Goal: Use online tool/utility: Utilize a website feature to perform a specific function

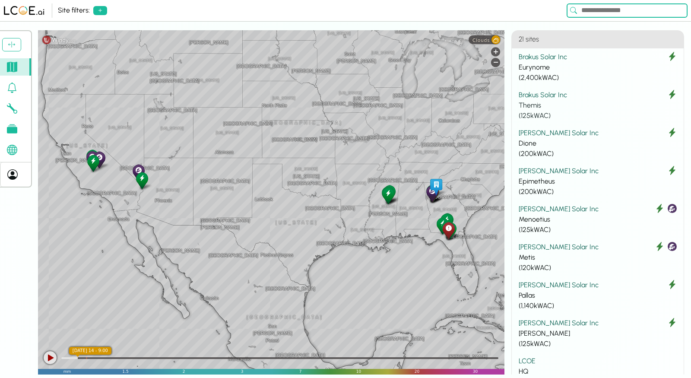
click at [552, 96] on div "Brakus Solar Inc" at bounding box center [597, 95] width 158 height 10
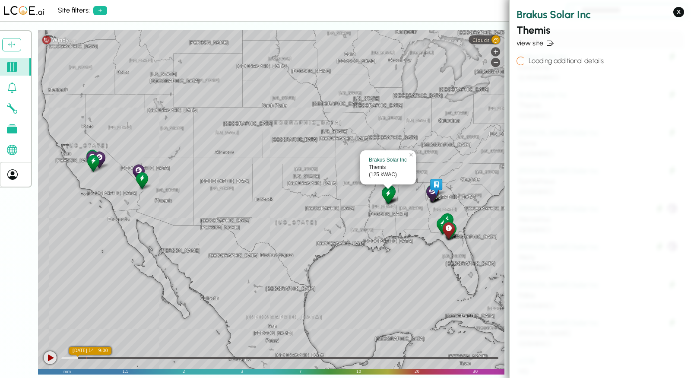
click at [526, 46] on link "view site" at bounding box center [599, 43] width 167 height 10
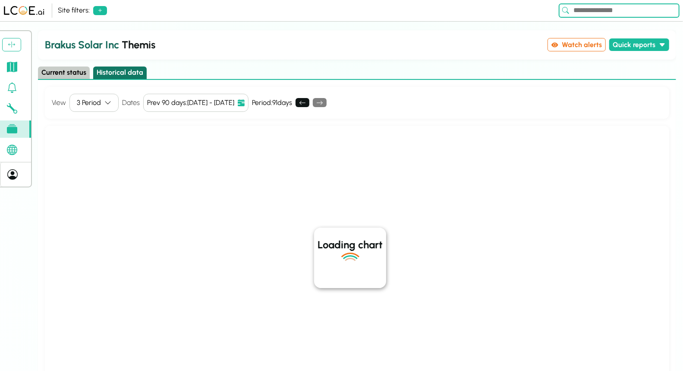
click at [127, 74] on button "Historical data" at bounding box center [120, 72] width 54 height 13
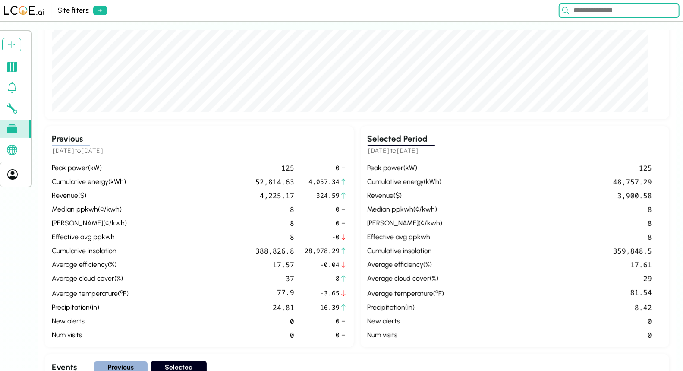
scroll to position [271, 0]
click at [383, 170] on div "peak power ( kW ) 125 cumulative energy ( kWh ) 48,757.29 revenue ( $ ) 3,900.5…" at bounding box center [515, 250] width 295 height 177
click at [392, 249] on div "cumulative insolation" at bounding box center [406, 250] width 77 height 10
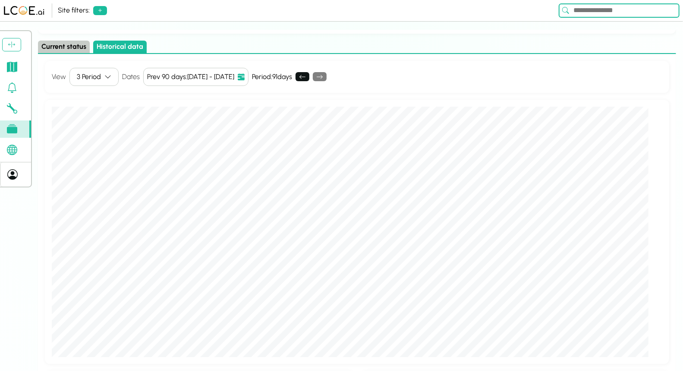
scroll to position [19, 0]
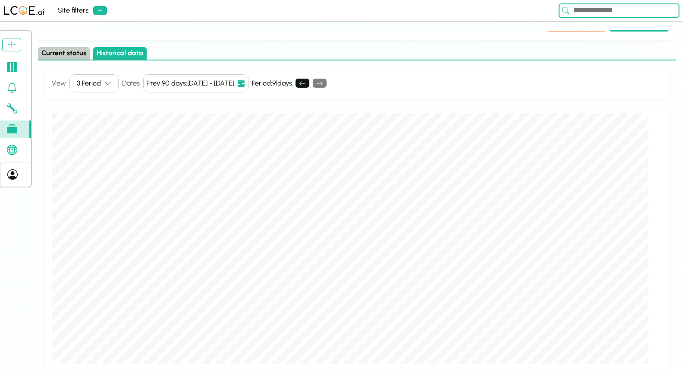
click at [57, 51] on button "Current status" at bounding box center [64, 53] width 52 height 13
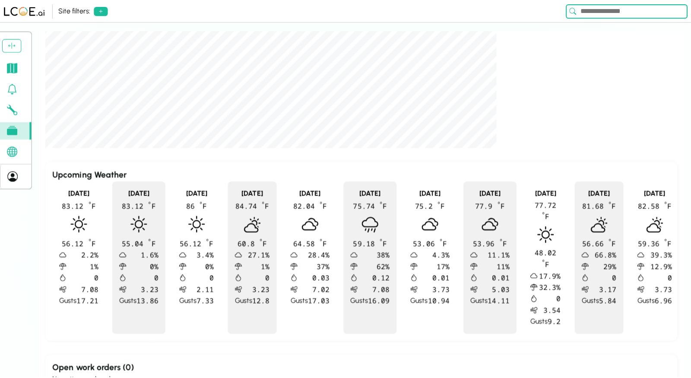
scroll to position [347, 0]
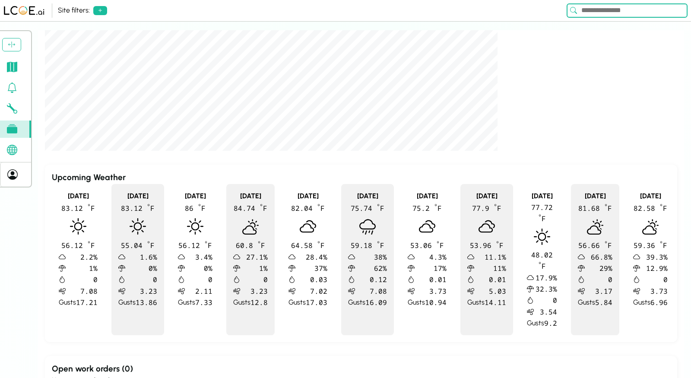
click at [15, 149] on icon at bounding box center [12, 150] width 10 height 10
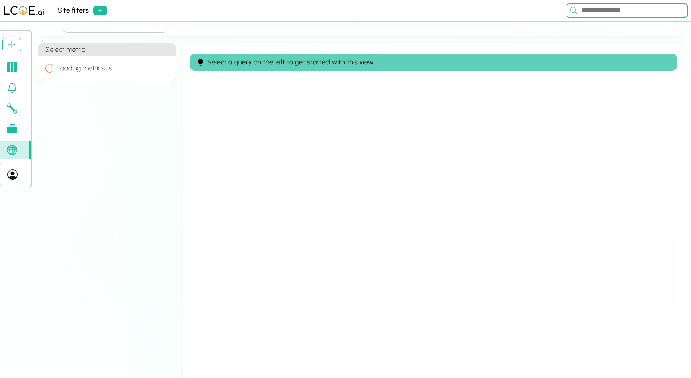
scroll to position [18, 0]
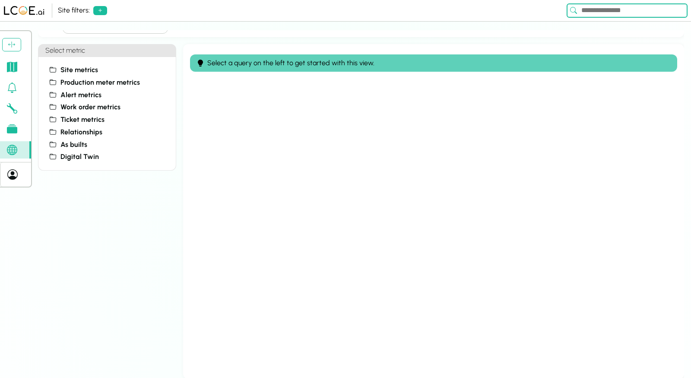
click at [13, 71] on link at bounding box center [15, 66] width 31 height 17
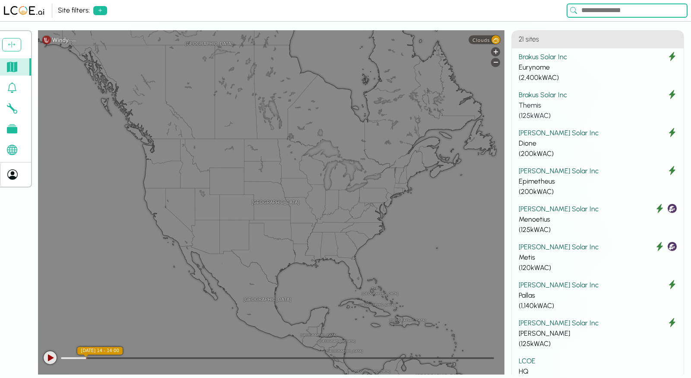
click at [550, 97] on div "Brakus Solar Inc" at bounding box center [597, 95] width 158 height 10
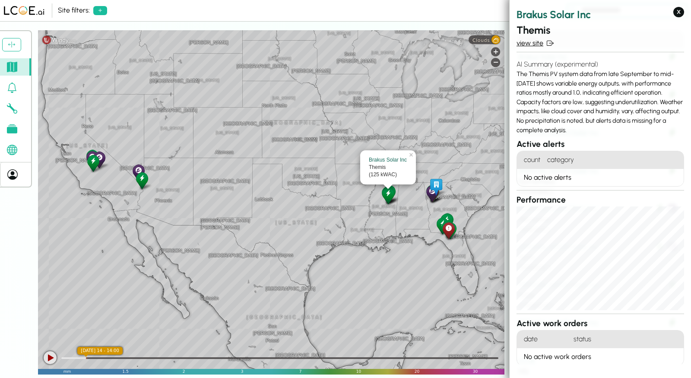
click at [533, 47] on link "view site" at bounding box center [599, 43] width 167 height 10
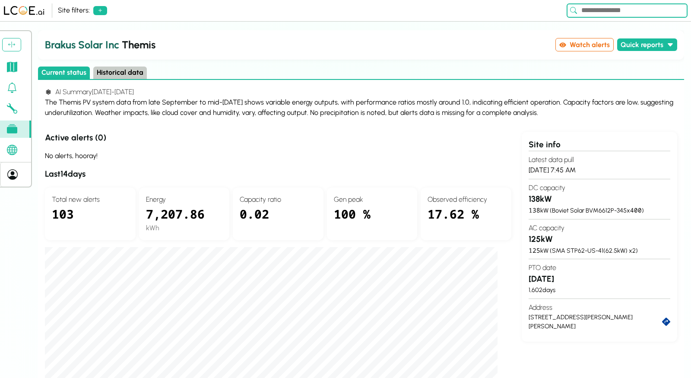
click at [13, 156] on link at bounding box center [15, 149] width 31 height 17
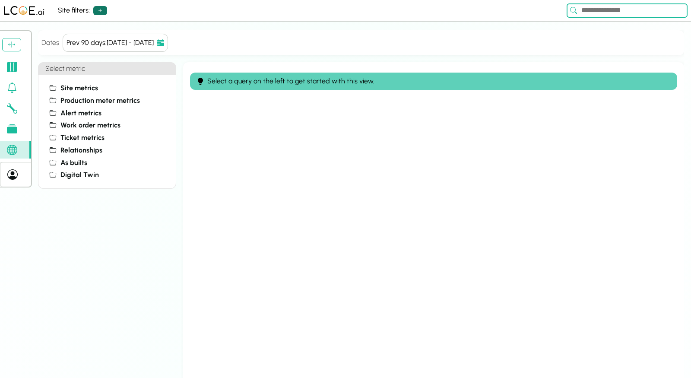
click at [100, 10] on icon at bounding box center [100, 10] width 7 height 7
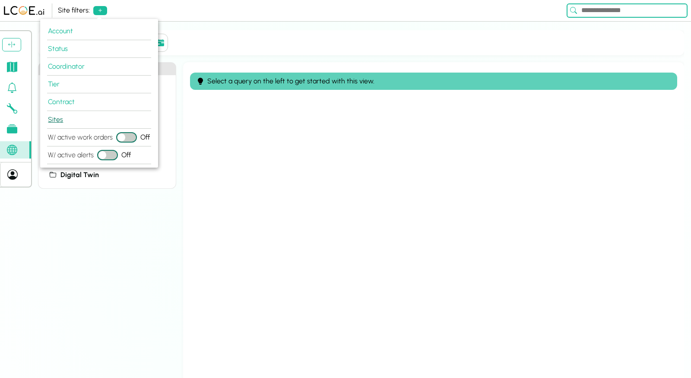
click at [60, 117] on button "Sites" at bounding box center [99, 120] width 104 height 18
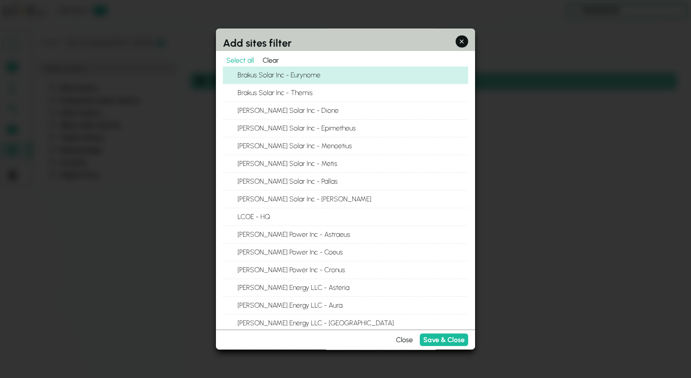
click at [232, 72] on button "Brakus Solar Inc - Eurynome" at bounding box center [228, 75] width 10 height 10
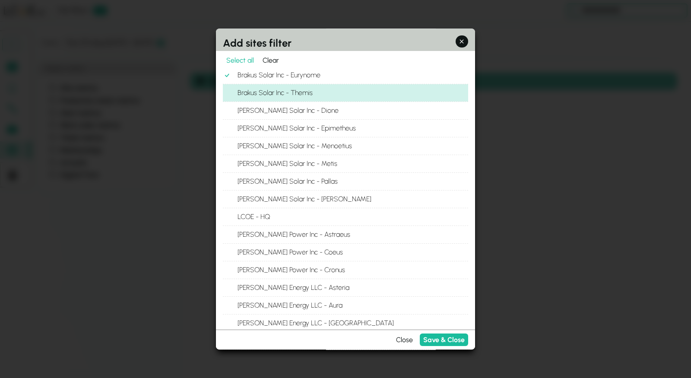
click at [230, 88] on button "Brakus Solar Inc - Themis" at bounding box center [228, 93] width 10 height 10
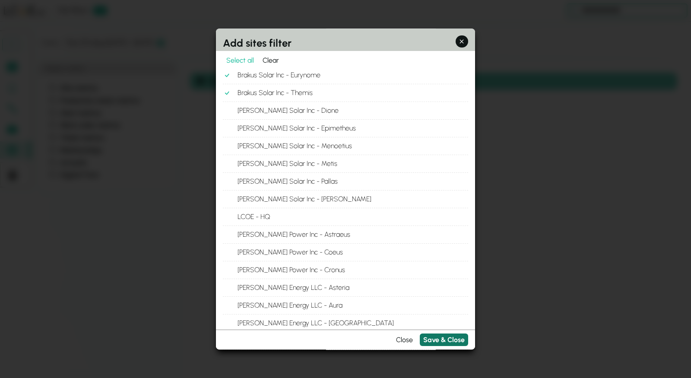
click at [438, 342] on button "Save & Close" at bounding box center [443, 340] width 48 height 13
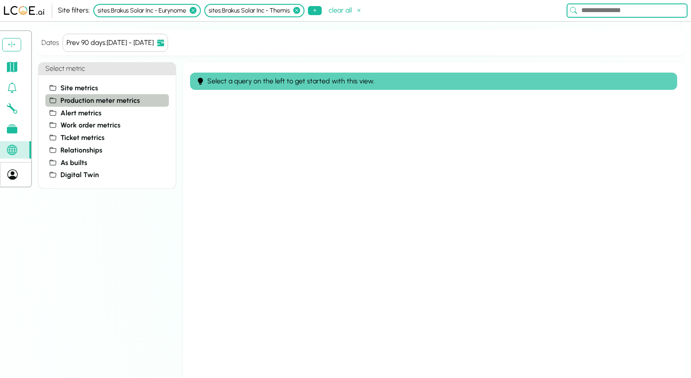
click at [78, 100] on span "Production meter metrics" at bounding box center [99, 100] width 79 height 10
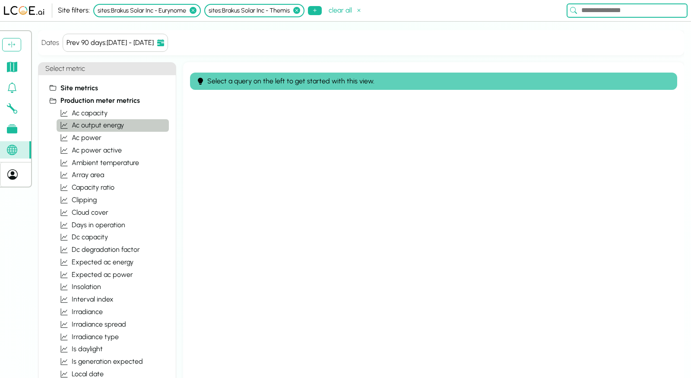
click at [87, 125] on span "ac output energy" at bounding box center [98, 125] width 52 height 10
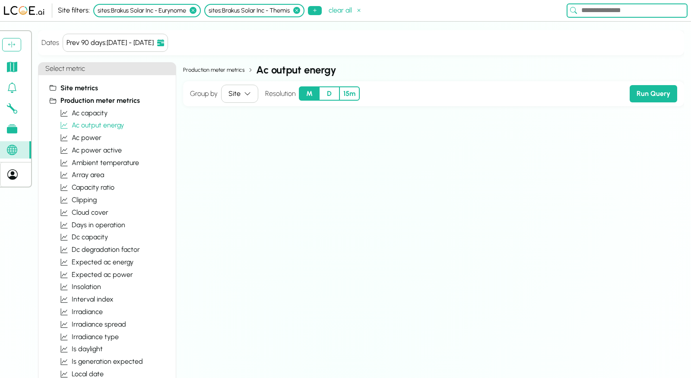
click at [328, 91] on button "D" at bounding box center [329, 93] width 20 height 14
click at [656, 93] on button "Run Query" at bounding box center [652, 93] width 47 height 17
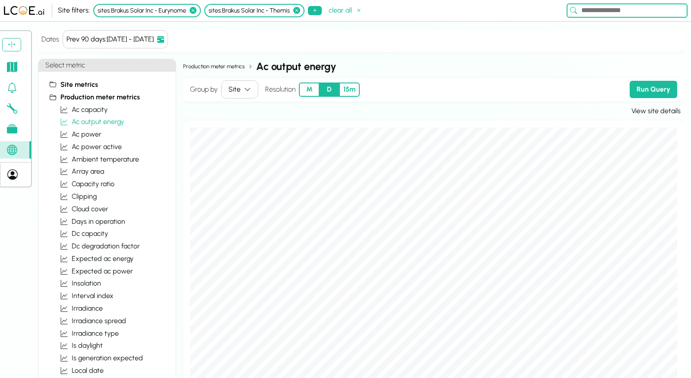
click at [246, 90] on icon "button" at bounding box center [247, 89] width 7 height 7
click at [237, 119] on div "Production Meter" at bounding box center [256, 118] width 70 height 13
click at [245, 79] on div "Group by Production Meter Resolution M D 15m Run Query" at bounding box center [433, 90] width 501 height 24
click at [245, 85] on div "Production Meter" at bounding box center [254, 90] width 53 height 10
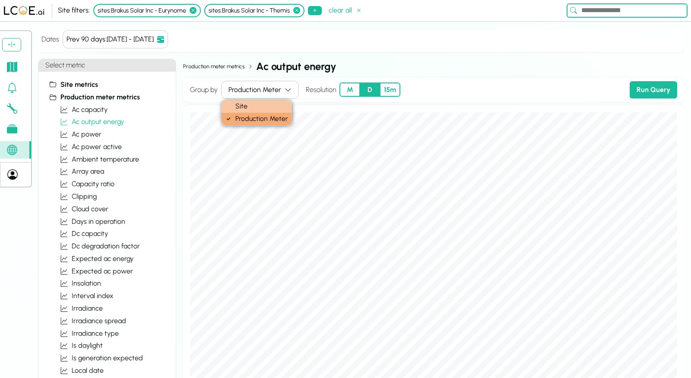
click at [240, 106] on div "Site" at bounding box center [256, 106] width 70 height 13
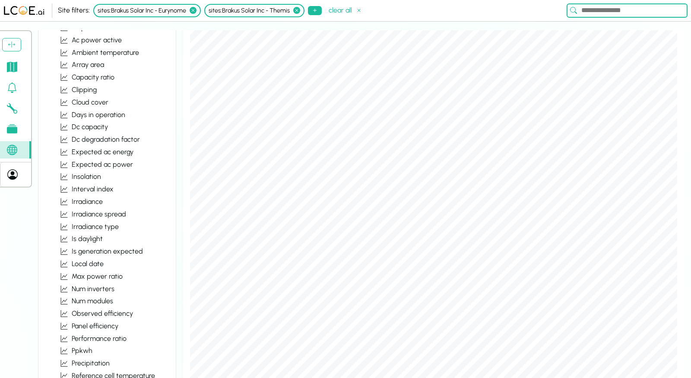
scroll to position [123, 0]
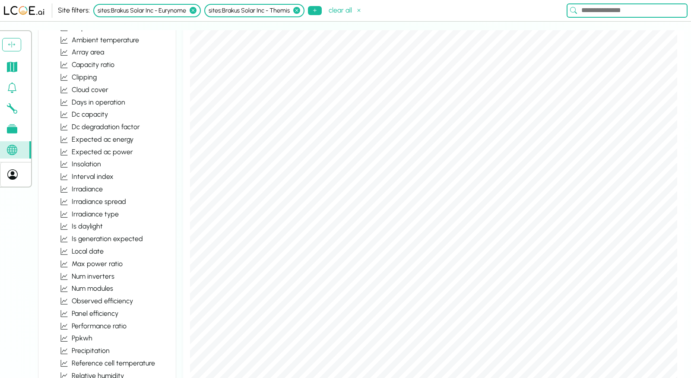
click at [15, 71] on link at bounding box center [15, 66] width 31 height 17
